Goal: Information Seeking & Learning: Learn about a topic

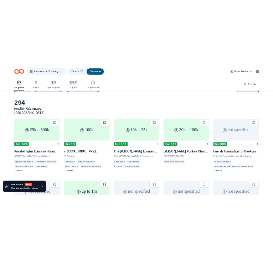
scroll to position [30, 0]
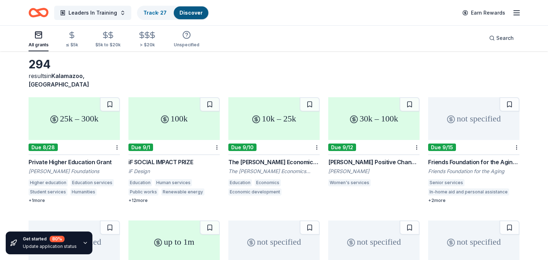
click at [365, 118] on div "30k – 100k" at bounding box center [373, 118] width 91 height 43
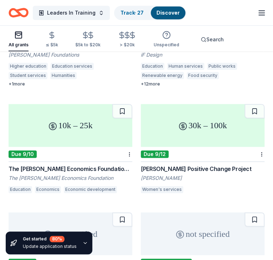
scroll to position [142, 0]
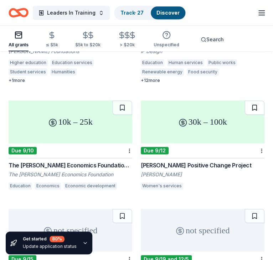
click at [253, 110] on button at bounding box center [255, 108] width 20 height 14
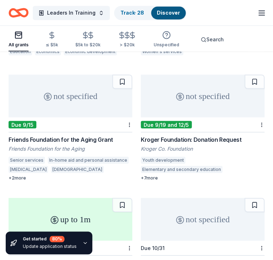
scroll to position [294, 0]
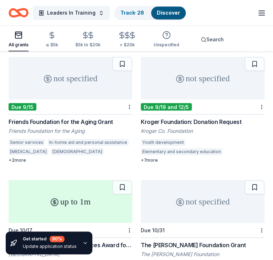
click at [199, 125] on div "Kroger Foundation: Donation Request" at bounding box center [203, 121] width 124 height 9
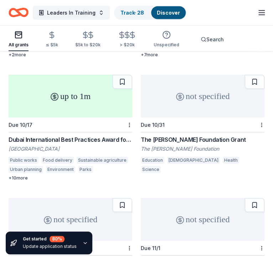
scroll to position [405, 0]
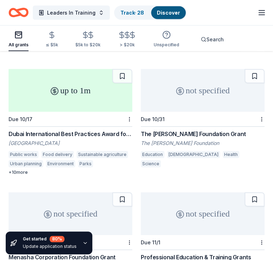
click at [200, 132] on div "The Bolick Foundation Grant" at bounding box center [203, 134] width 124 height 9
click at [255, 78] on button at bounding box center [255, 76] width 20 height 14
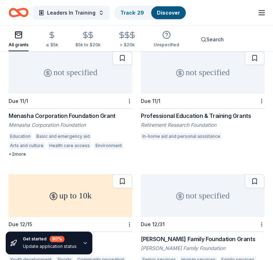
scroll to position [548, 0]
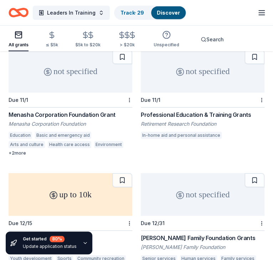
click at [45, 118] on div "Menasha Corporation Foundation Grant" at bounding box center [71, 115] width 124 height 9
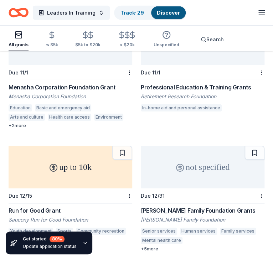
scroll to position [577, 0]
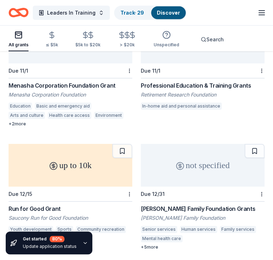
click at [201, 87] on div "Professional Education & Training Grants" at bounding box center [203, 85] width 124 height 9
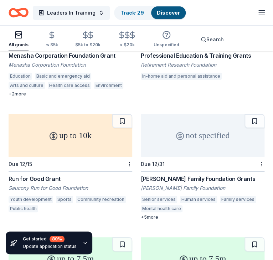
scroll to position [607, 0]
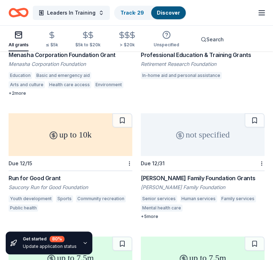
click at [35, 179] on div "Run for Good Grant" at bounding box center [71, 178] width 124 height 9
click at [185, 181] on div "Jay L. Smith Family Foundation Grants" at bounding box center [203, 178] width 124 height 9
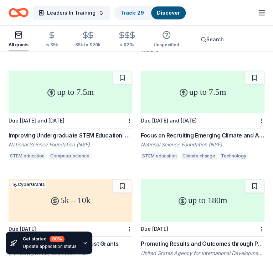
scroll to position [774, 0]
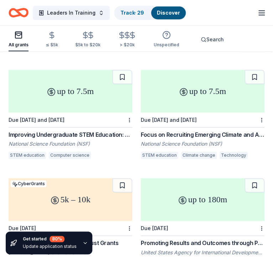
click at [111, 137] on div "Improving Undergraduate STEM Education: Computing in Undergraduate Education (3…" at bounding box center [71, 134] width 124 height 9
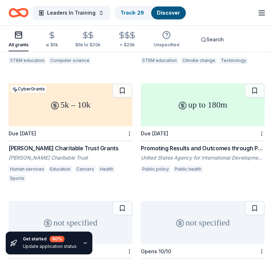
scroll to position [871, 0]
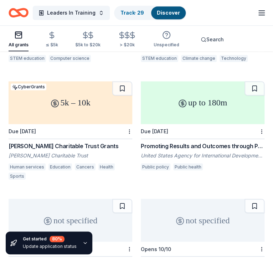
click at [33, 150] on div "Herbert E. Parker Charitable Trust Grants" at bounding box center [71, 146] width 124 height 9
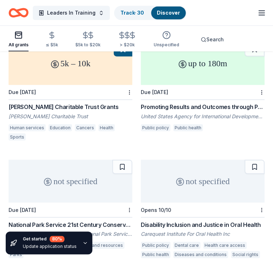
scroll to position [913, 0]
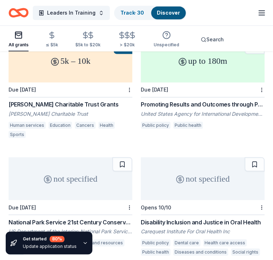
click at [163, 107] on div "Promoting Results and Outcomes through Policy and Economic Levers (PROPEL)" at bounding box center [203, 104] width 124 height 9
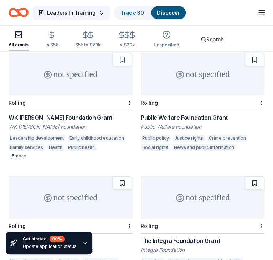
scroll to position [1137, 0]
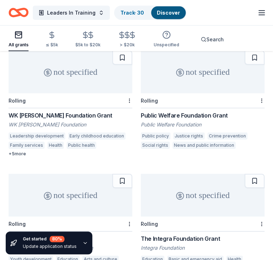
click at [34, 120] on div "WK Kellogg Foundation Grant" at bounding box center [71, 115] width 124 height 9
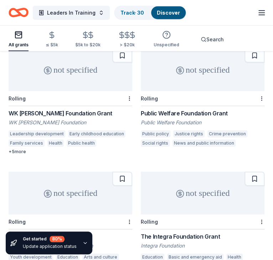
scroll to position [1138, 0]
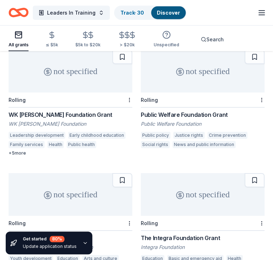
click at [161, 119] on div "Public Welfare Foundation Grant" at bounding box center [203, 115] width 124 height 9
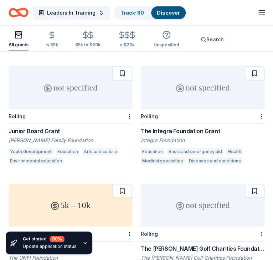
scroll to position [1246, 0]
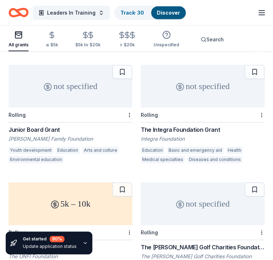
click at [41, 132] on div "Junior Board Grant" at bounding box center [71, 129] width 124 height 9
click at [180, 134] on div "The Integra Foundation Grant" at bounding box center [203, 129] width 124 height 9
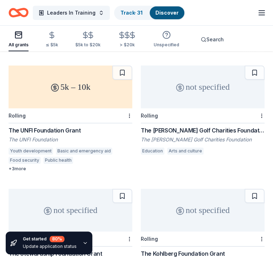
scroll to position [1363, 0]
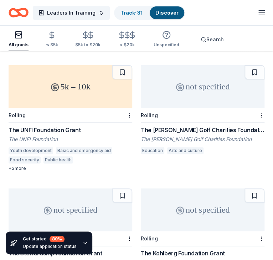
click at [52, 134] on div "The UNFI Foundation Grant" at bounding box center [71, 130] width 124 height 9
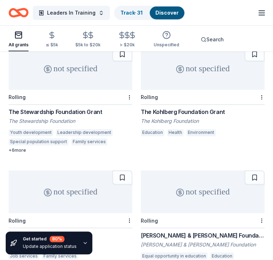
scroll to position [1509, 0]
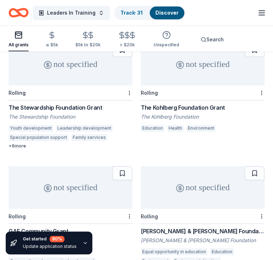
click at [74, 111] on div "The Stewardship Foundation Grant" at bounding box center [71, 107] width 124 height 9
click at [200, 112] on div "The Kohlberg Foundation Grant" at bounding box center [203, 107] width 124 height 9
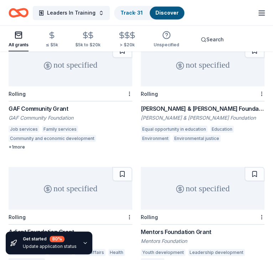
scroll to position [1633, 0]
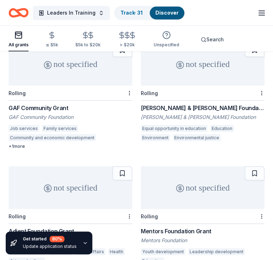
click at [53, 112] on div "GAF Community Grant" at bounding box center [71, 107] width 124 height 9
click at [179, 112] on div "Simeon & Jean H. Locke Foundation" at bounding box center [203, 107] width 124 height 9
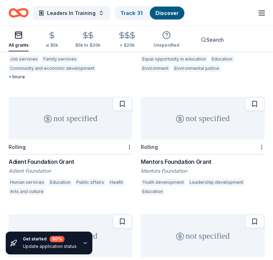
scroll to position [1707, 0]
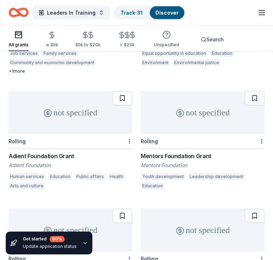
click at [26, 160] on div "Adient Foundation Grant" at bounding box center [71, 156] width 124 height 9
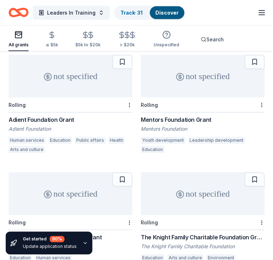
scroll to position [1745, 0]
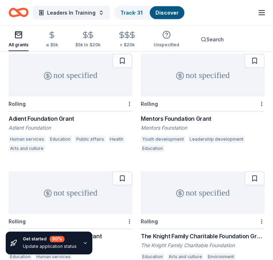
click at [189, 123] on div "Mentors Foundation Grant" at bounding box center [203, 118] width 124 height 9
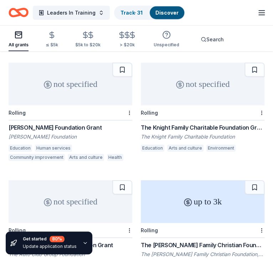
scroll to position [1859, 0]
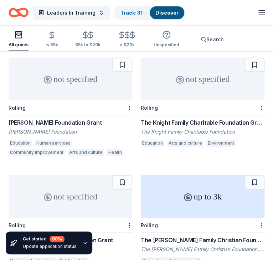
click at [30, 127] on div "Dana Charitable Foundation Grant" at bounding box center [71, 122] width 124 height 9
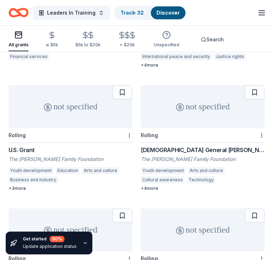
scroll to position [2073, 0]
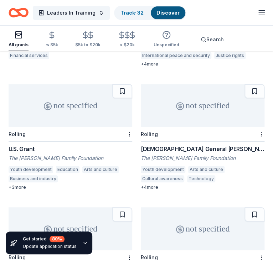
click at [23, 153] on div "U.S. Grant" at bounding box center [71, 149] width 124 height 9
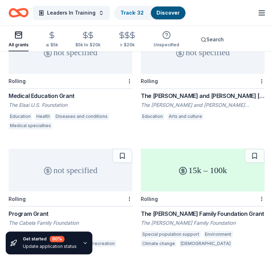
scroll to position [2252, 0]
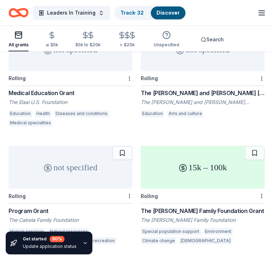
click at [212, 97] on div "The LeRoy Neiman and Janet Byrne Neiman Foundation Grant" at bounding box center [203, 93] width 124 height 9
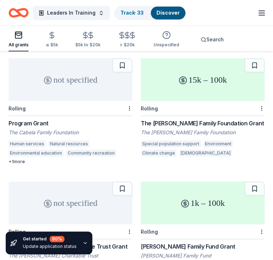
scroll to position [2341, 0]
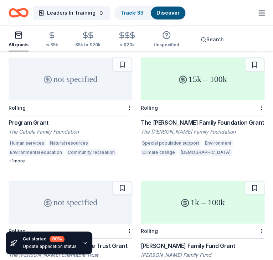
click at [32, 127] on div "Program Grant" at bounding box center [71, 122] width 124 height 9
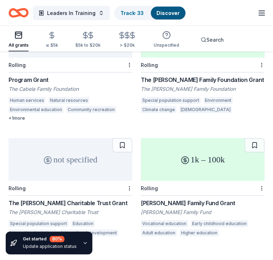
scroll to position [2384, 0]
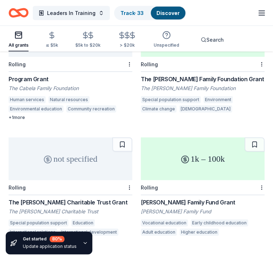
click at [222, 83] on div "The [PERSON_NAME] Family Foundation Grant" at bounding box center [203, 78] width 124 height 9
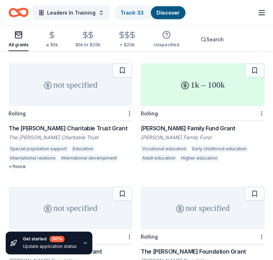
scroll to position [2460, 0]
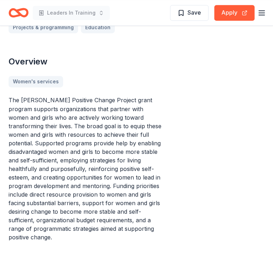
scroll to position [233, 0]
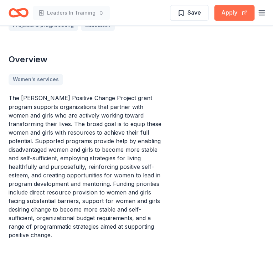
click at [228, 11] on button "Apply" at bounding box center [234, 13] width 40 height 16
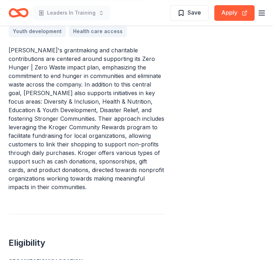
scroll to position [303, 0]
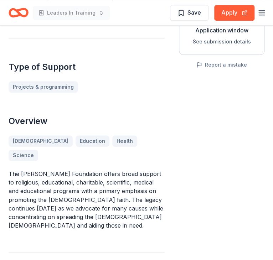
scroll to position [144, 0]
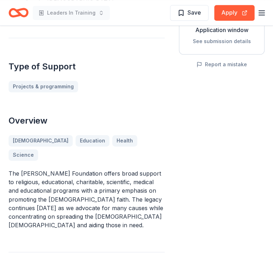
click at [221, 44] on button "See submission details" at bounding box center [222, 41] width 58 height 9
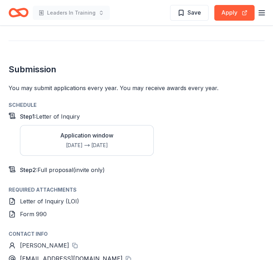
scroll to position [673, 0]
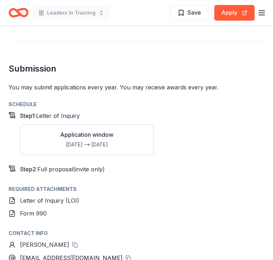
drag, startPoint x: 92, startPoint y: 221, endPoint x: 86, endPoint y: 237, distance: 17.9
click at [86, 237] on div "Schedule Step 1 : Letter of Inquiry Application window Jul 1 Oct 31 Step 2 : Fu…" at bounding box center [137, 204] width 256 height 208
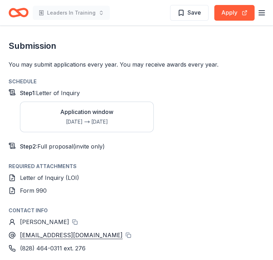
scroll to position [696, 0]
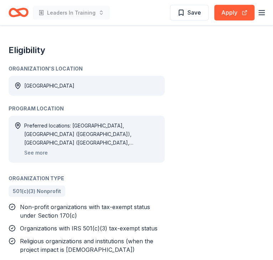
scroll to position [381, 0]
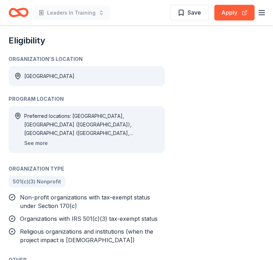
click at [35, 143] on button "See more" at bounding box center [36, 143] width 24 height 9
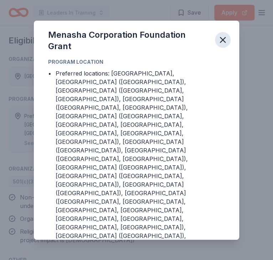
click at [220, 45] on icon "button" at bounding box center [223, 40] width 10 height 10
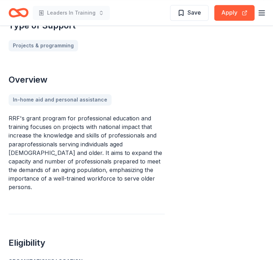
scroll to position [197, 0]
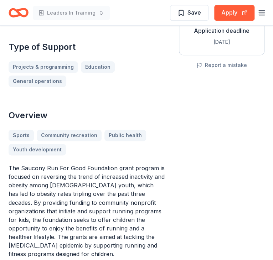
scroll to position [154, 0]
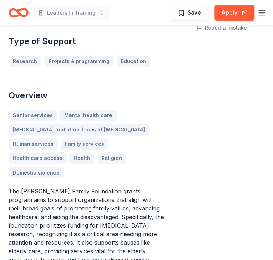
scroll to position [182, 0]
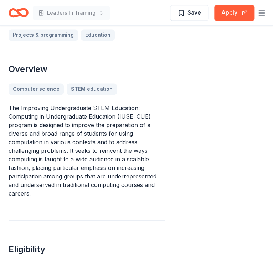
scroll to position [247, 0]
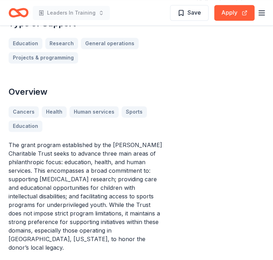
scroll to position [207, 0]
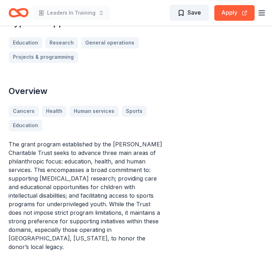
click at [194, 16] on span "Save" at bounding box center [194, 12] width 14 height 9
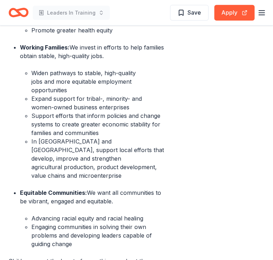
scroll to position [484, 0]
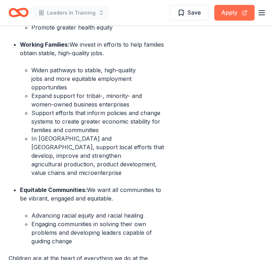
click at [232, 20] on button "Apply" at bounding box center [234, 13] width 40 height 16
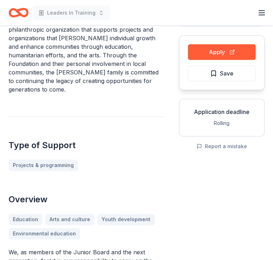
scroll to position [58, 0]
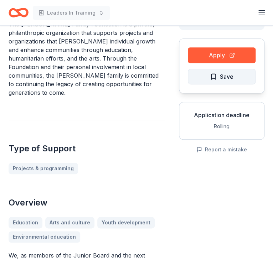
click at [222, 77] on span "Save" at bounding box center [227, 76] width 14 height 9
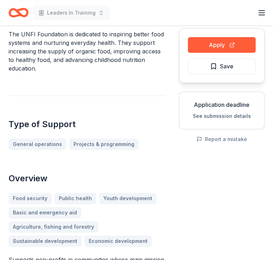
scroll to position [64, 0]
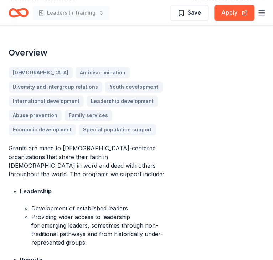
scroll to position [186, 0]
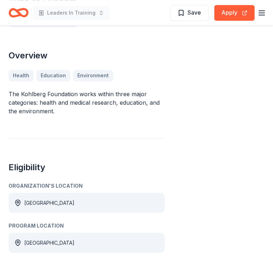
scroll to position [176, 0]
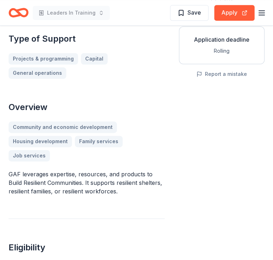
scroll to position [136, 0]
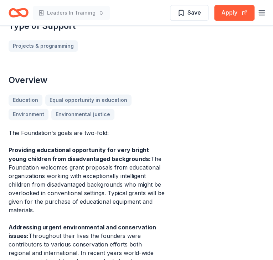
scroll to position [190, 0]
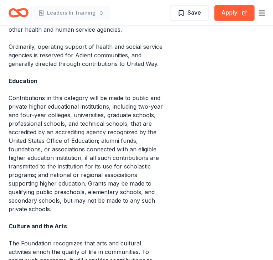
scroll to position [314, 0]
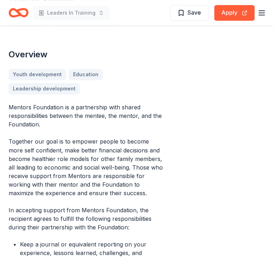
scroll to position [191, 0]
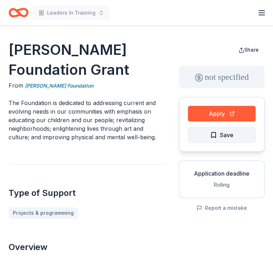
click at [220, 137] on span "Save" at bounding box center [227, 134] width 14 height 9
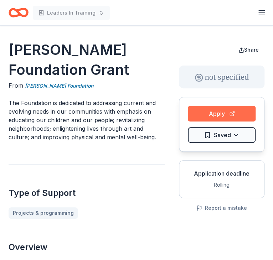
click at [225, 118] on button "Apply" at bounding box center [222, 114] width 68 height 16
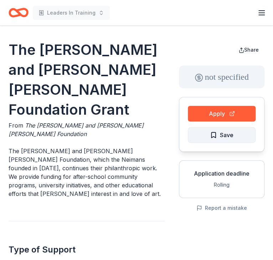
click at [214, 136] on span "Save" at bounding box center [222, 134] width 24 height 9
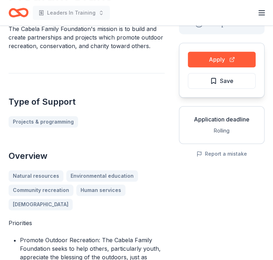
scroll to position [50, 0]
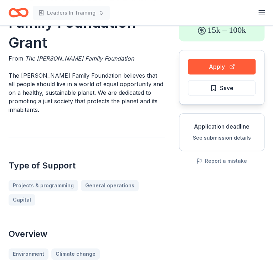
scroll to position [50, 0]
